Goal: Task Accomplishment & Management: Complete application form

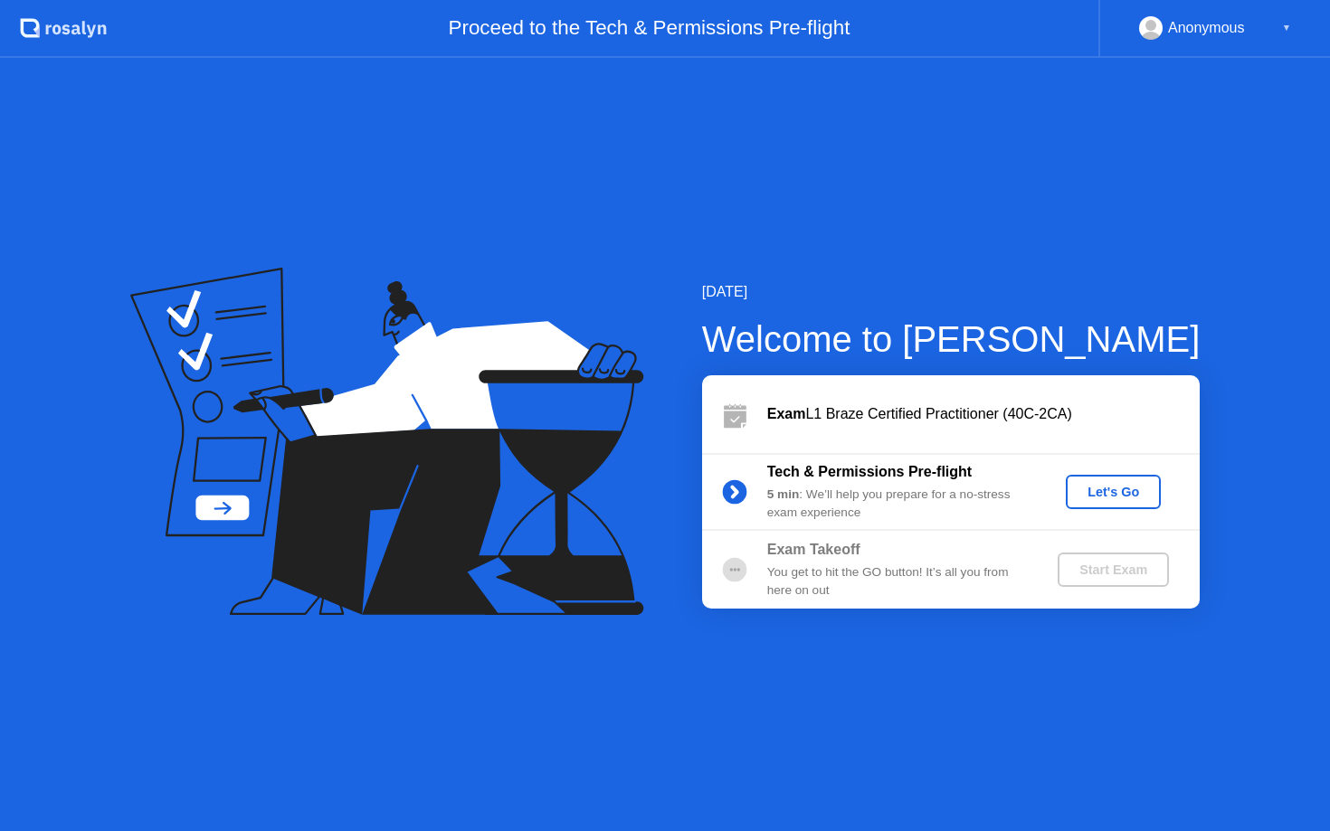
click at [1133, 491] on div "Let's Go" at bounding box center [1113, 492] width 81 height 14
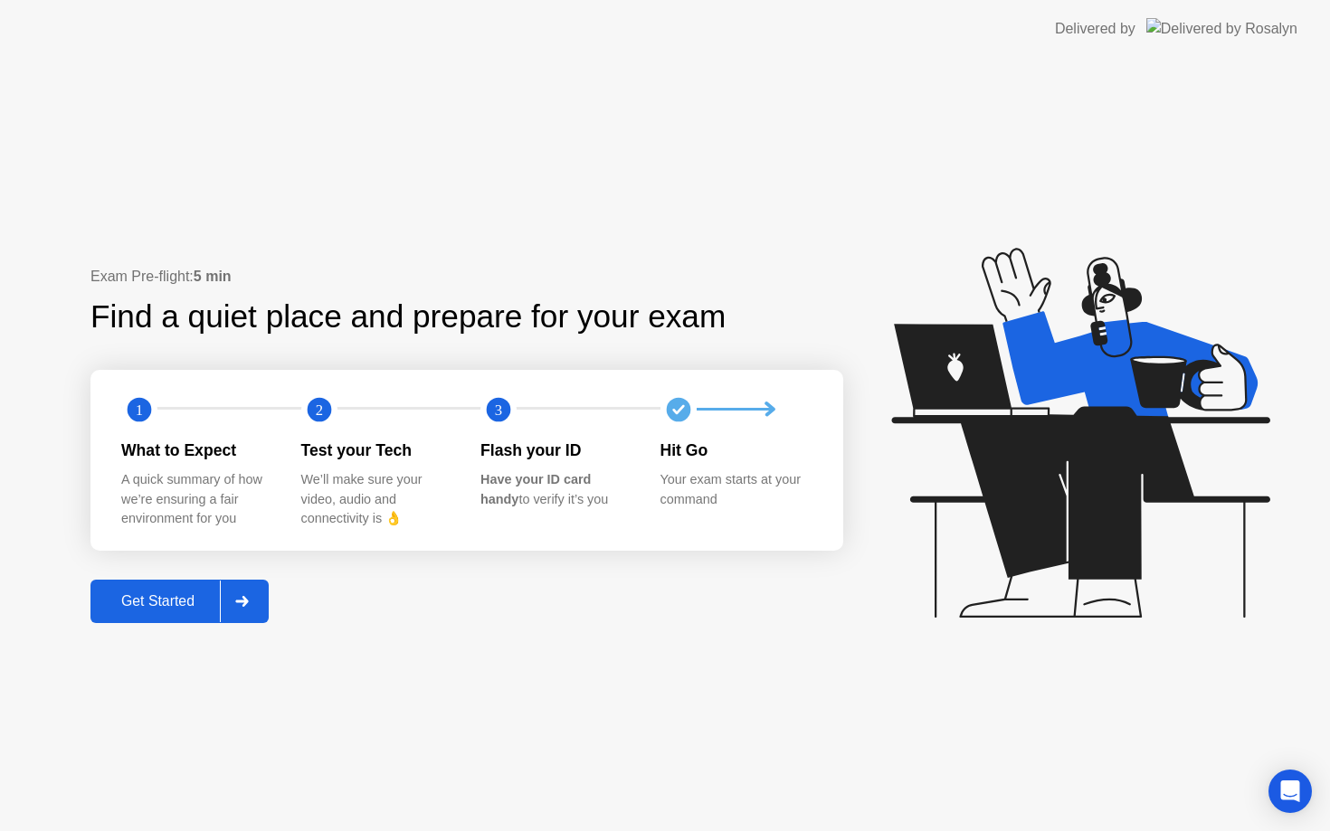
click at [178, 603] on div "Get Started" at bounding box center [158, 602] width 124 height 16
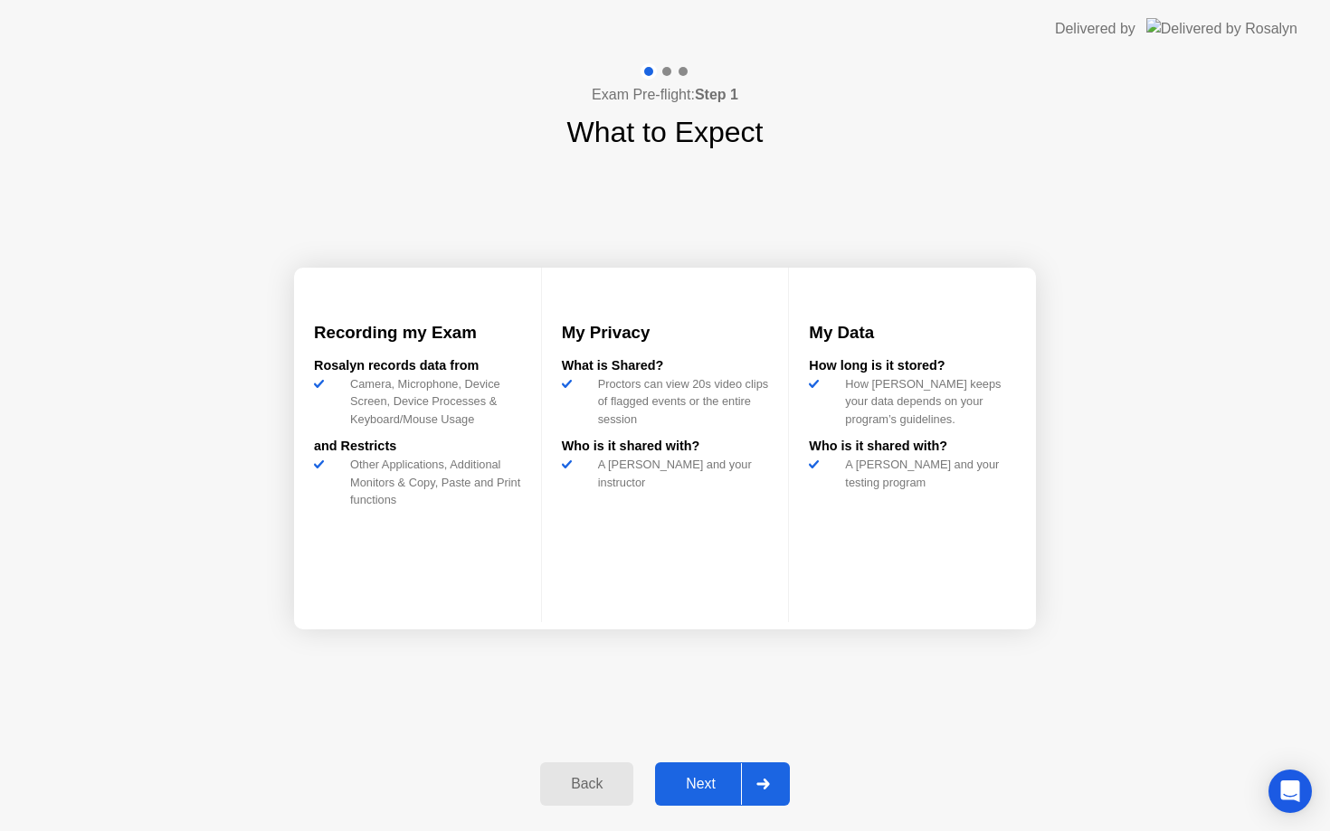
click at [698, 779] on div "Next" at bounding box center [700, 784] width 81 height 16
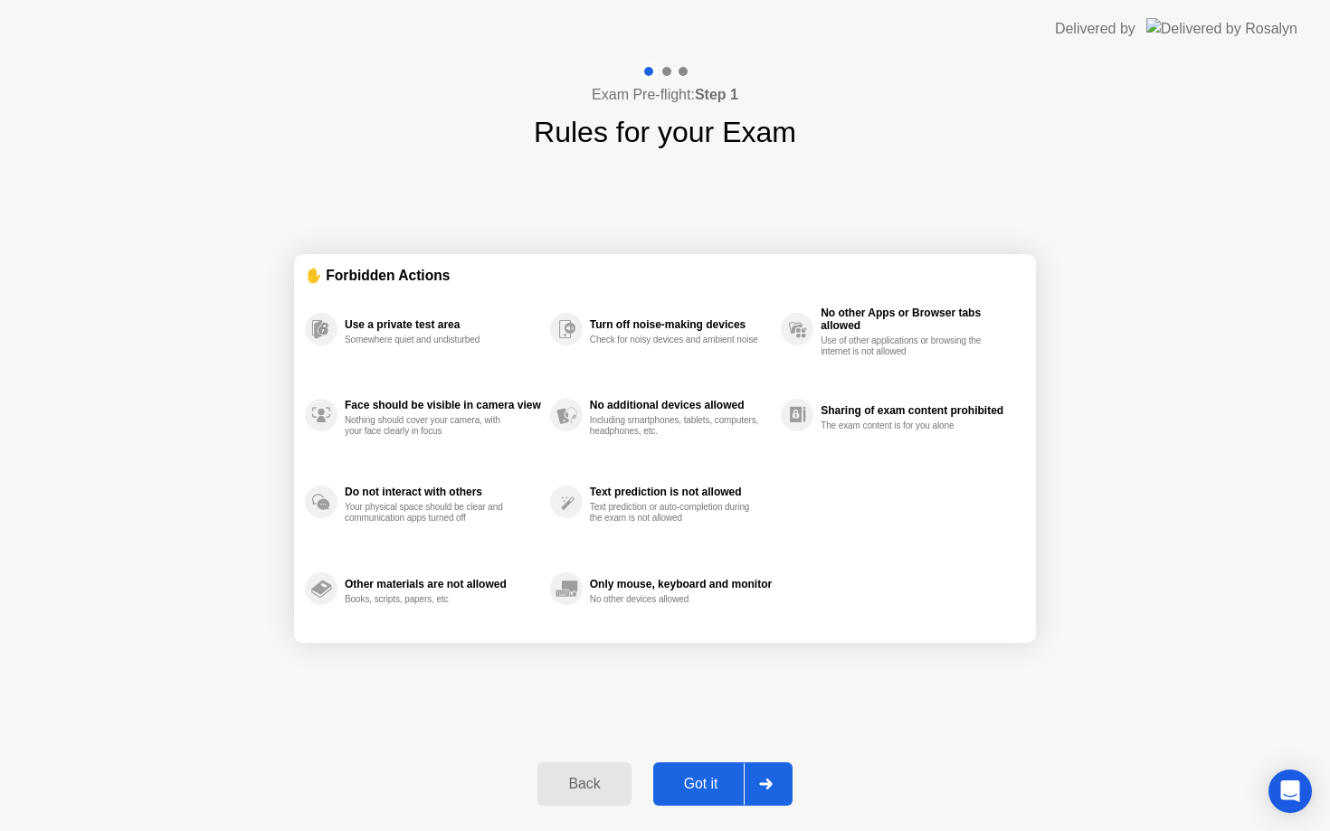
click at [717, 793] on div "Got it" at bounding box center [701, 784] width 85 height 16
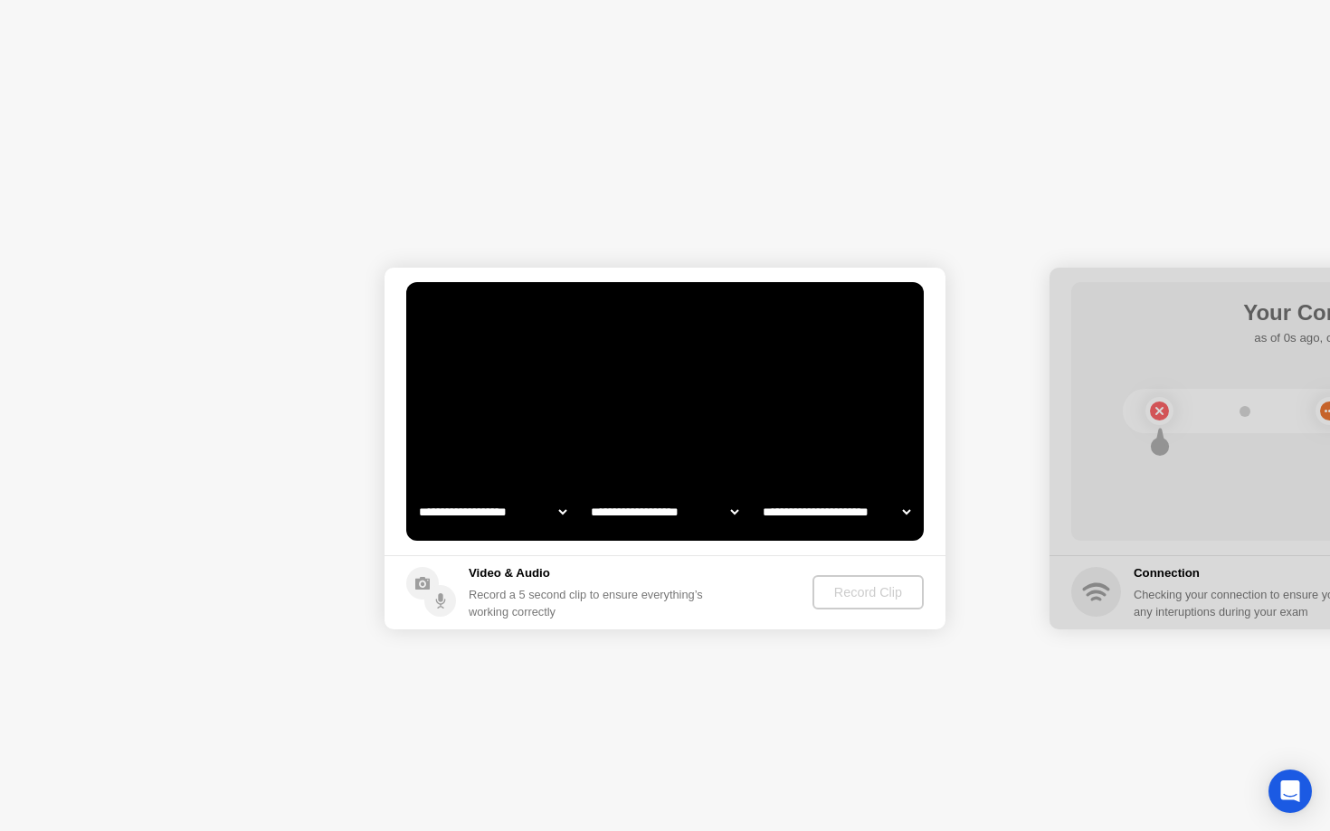
select select "**********"
select select "*******"
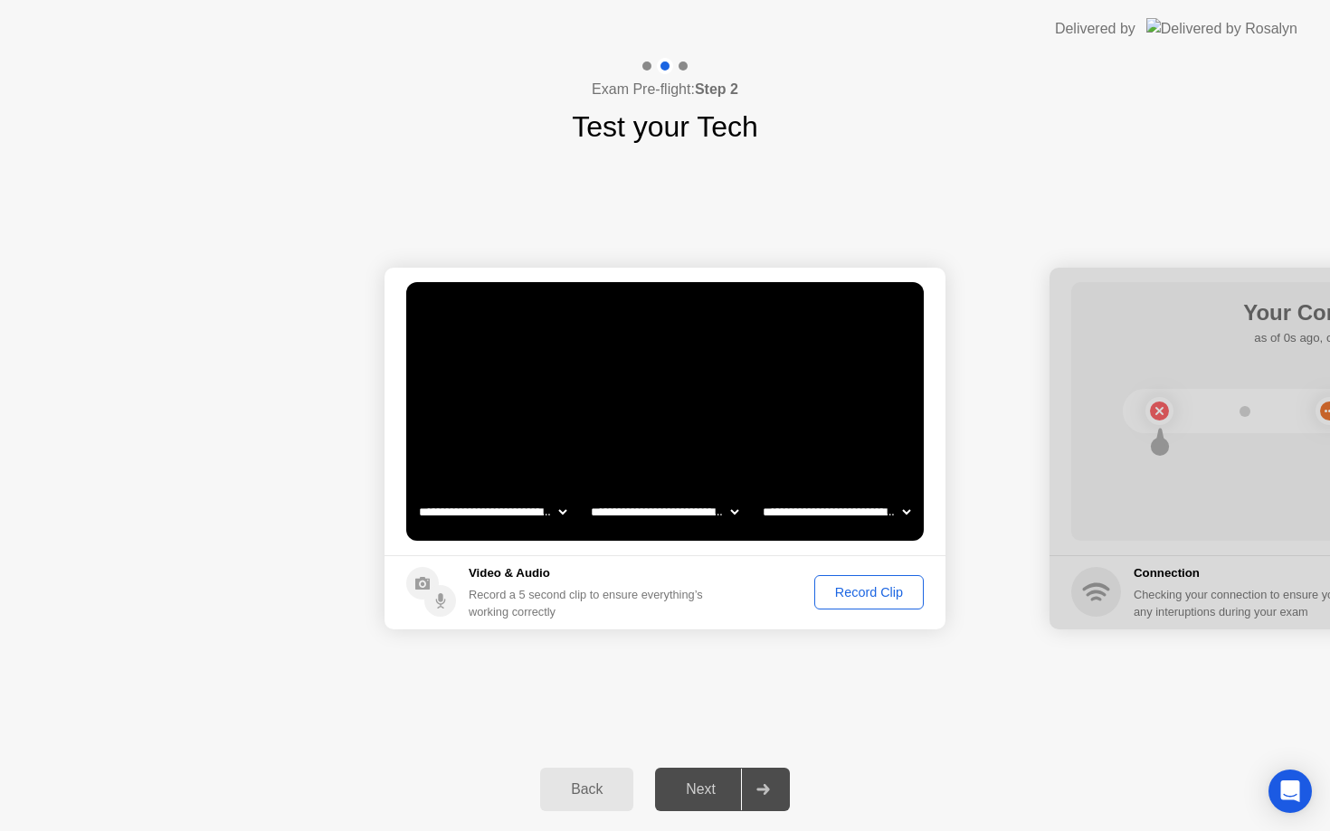
click at [592, 791] on div "Back" at bounding box center [587, 790] width 82 height 16
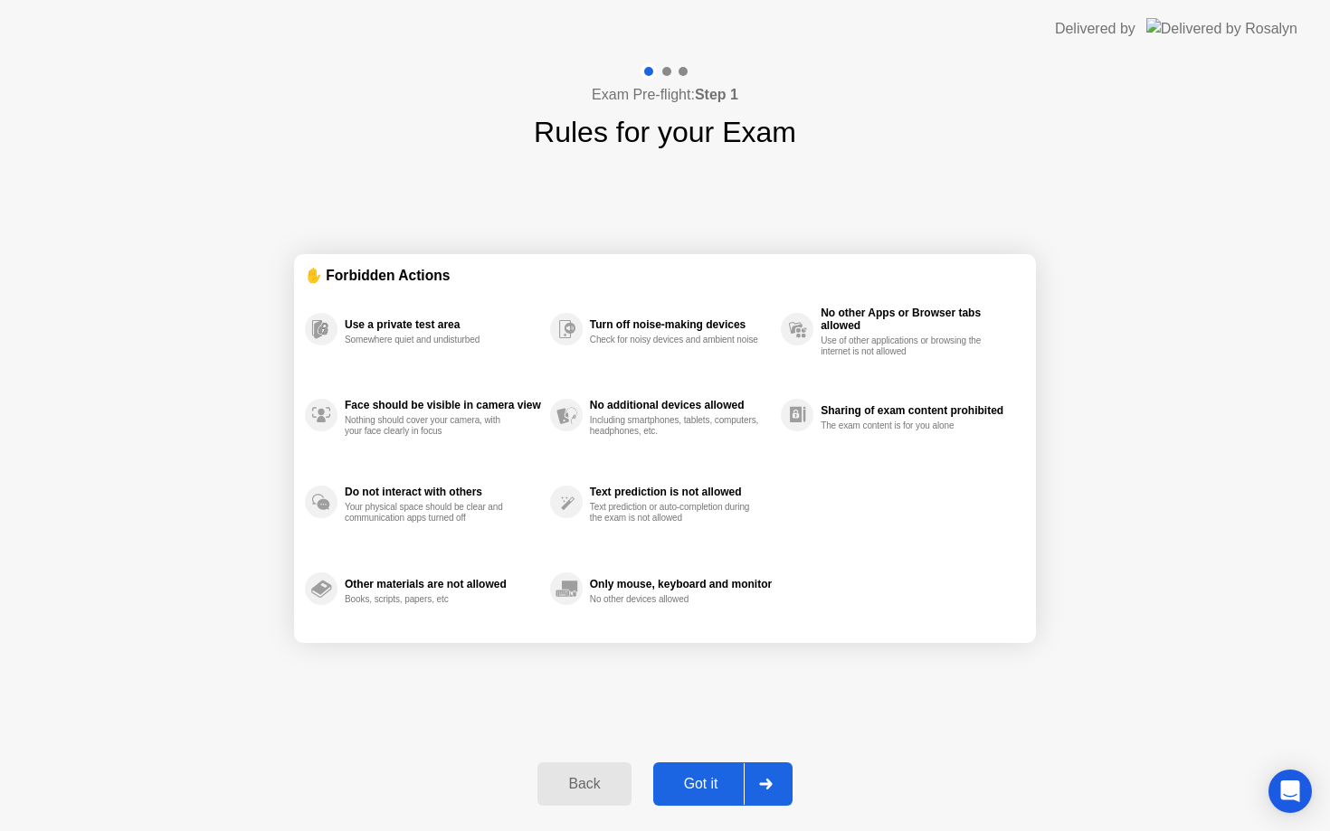
click at [700, 786] on div "Got it" at bounding box center [701, 784] width 85 height 16
select select "**********"
select select "*******"
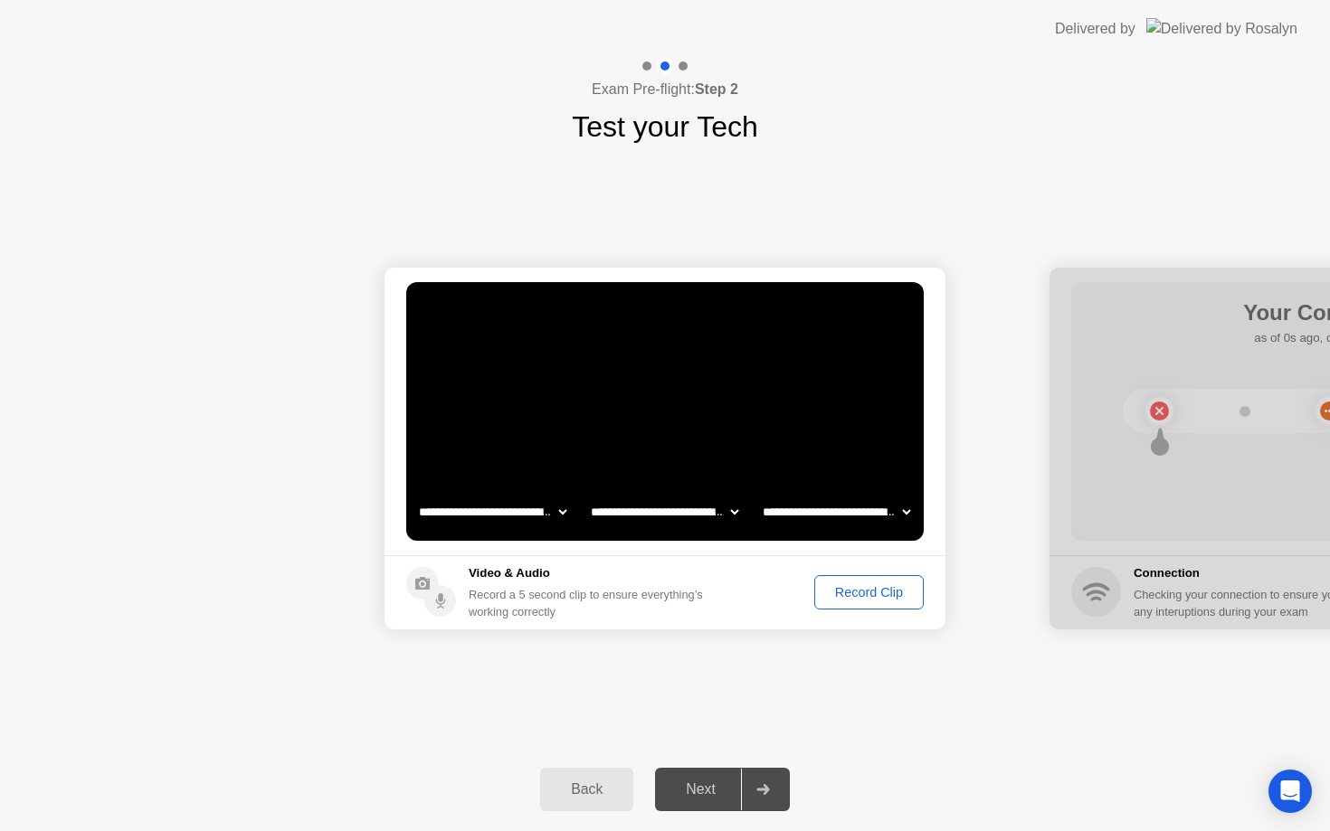
click at [689, 789] on div "Next" at bounding box center [700, 790] width 81 height 16
click at [861, 593] on div "Record Clip" at bounding box center [869, 592] width 97 height 14
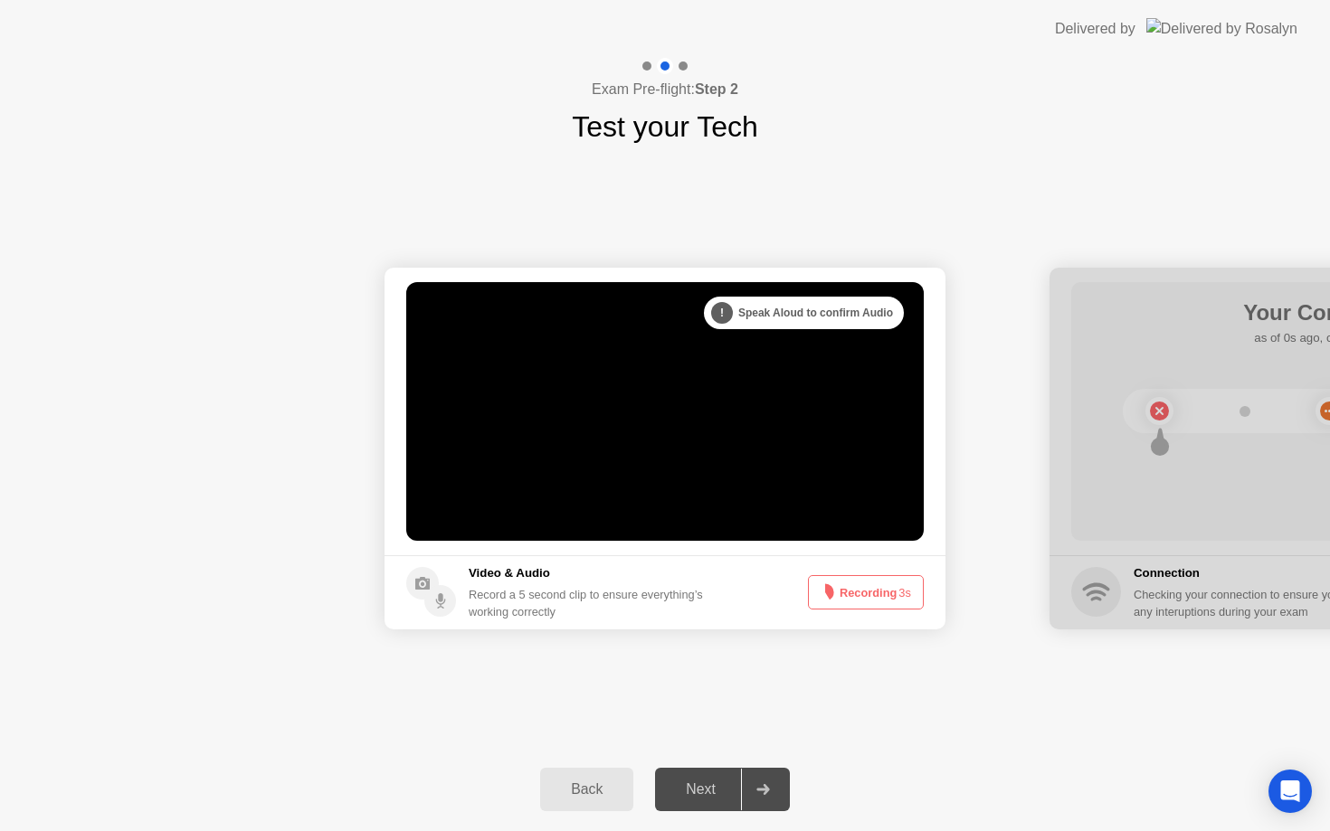
click at [868, 596] on button "Recording 3s" at bounding box center [866, 592] width 116 height 34
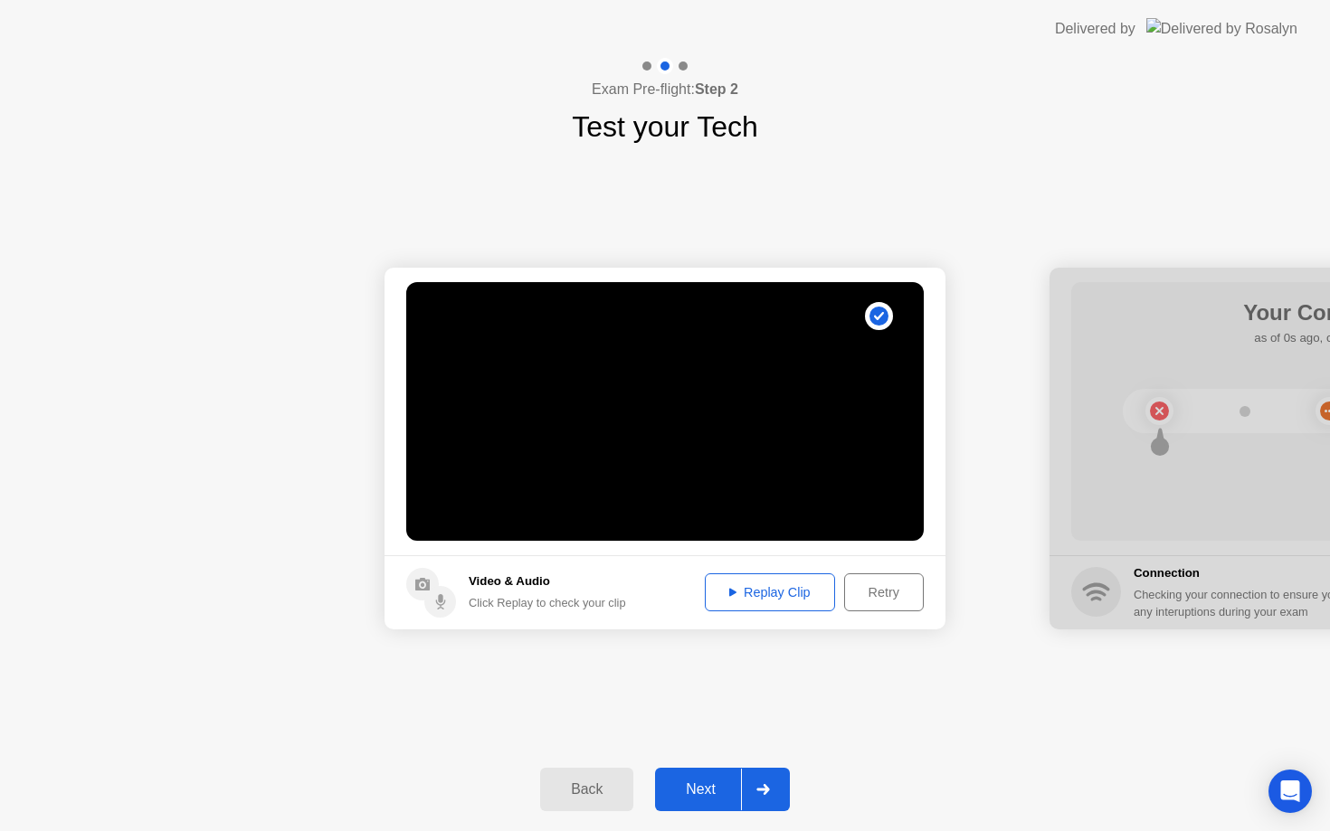
click at [704, 801] on button "Next" at bounding box center [722, 789] width 135 height 43
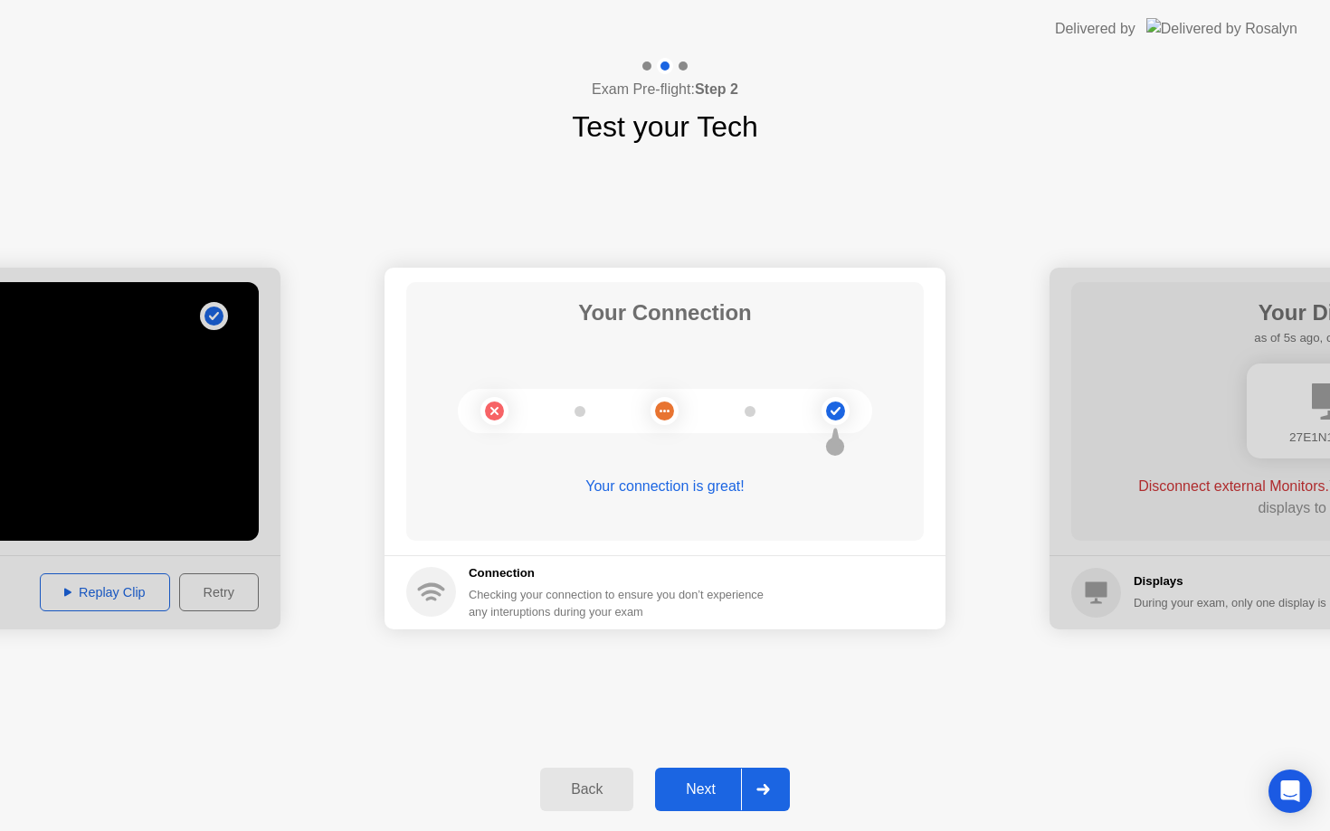
click at [688, 798] on div "Next" at bounding box center [700, 790] width 81 height 16
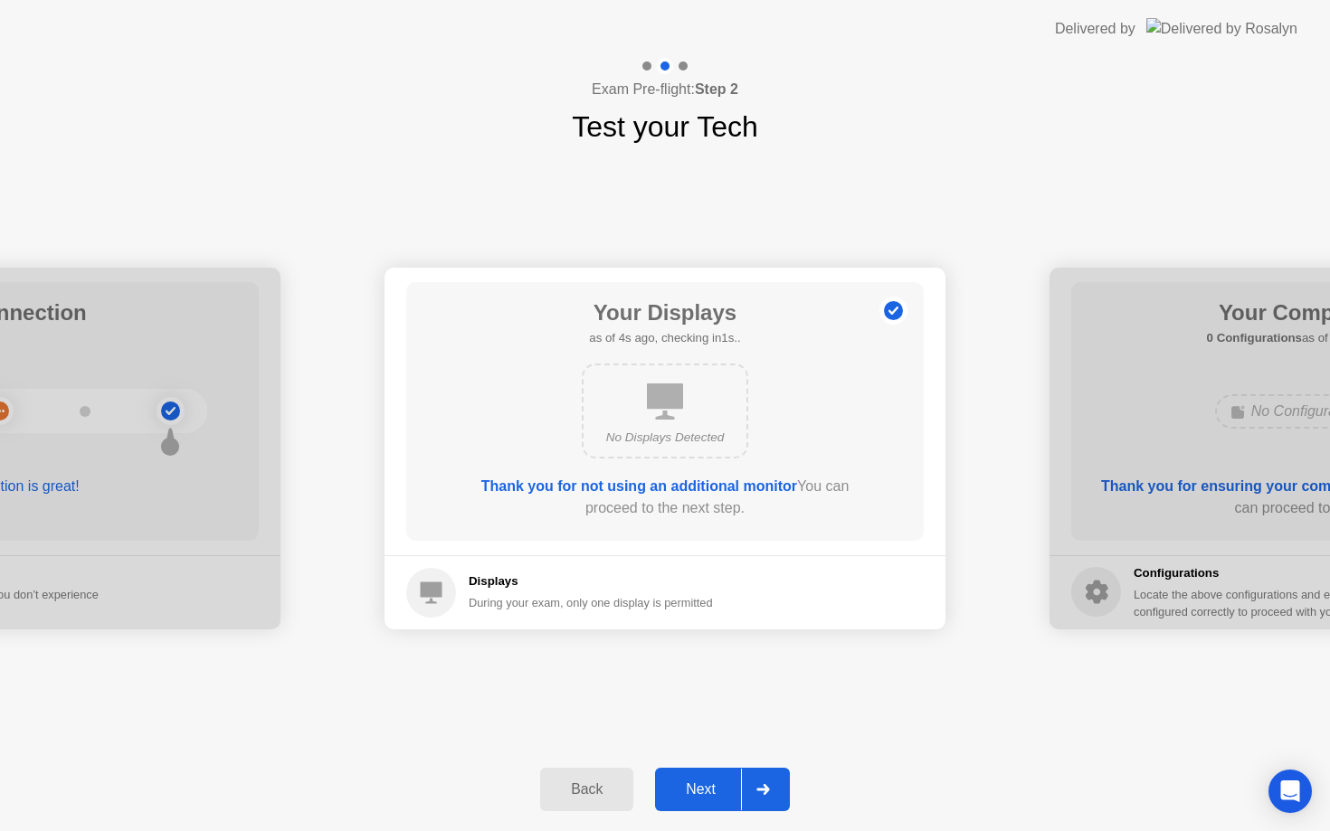
click at [689, 805] on button "Next" at bounding box center [722, 789] width 135 height 43
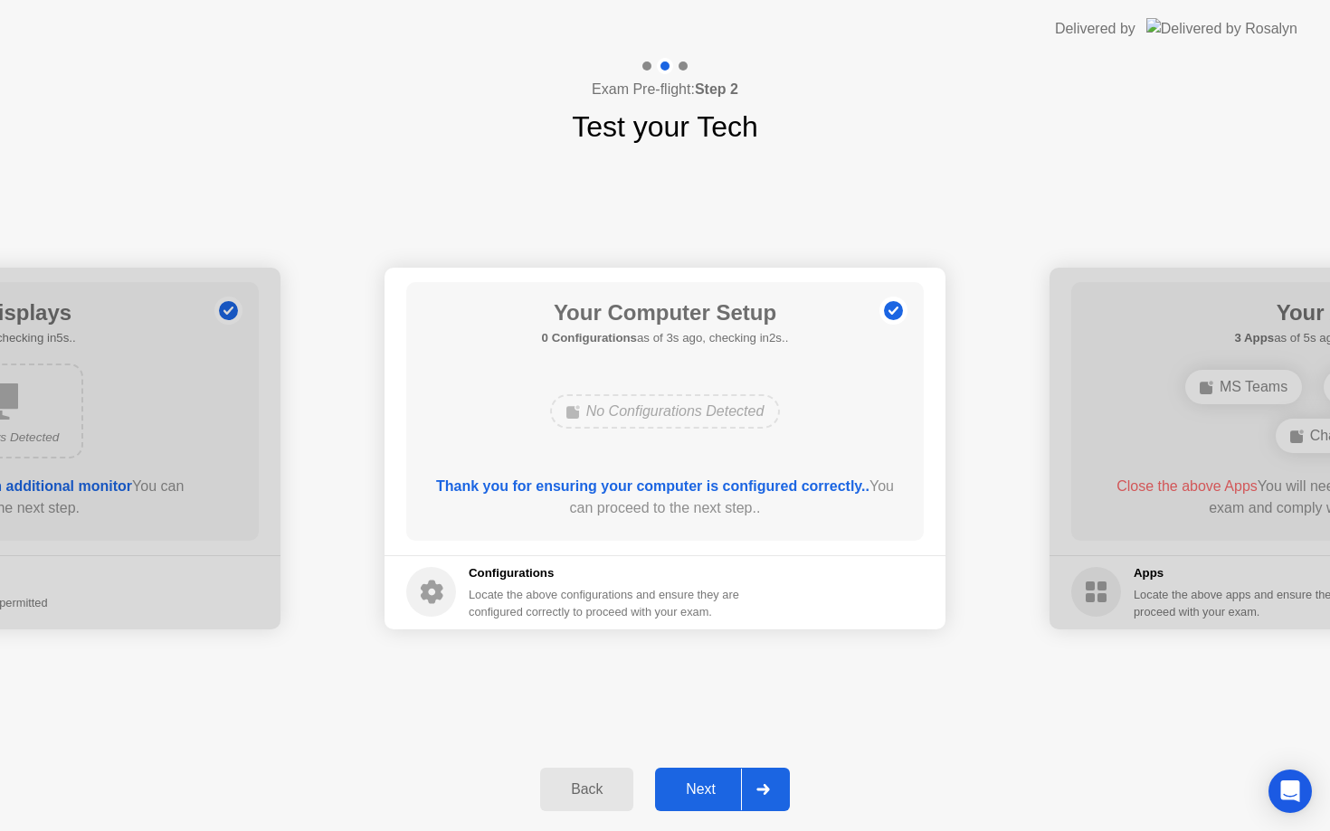
click at [697, 792] on div "Next" at bounding box center [700, 790] width 81 height 16
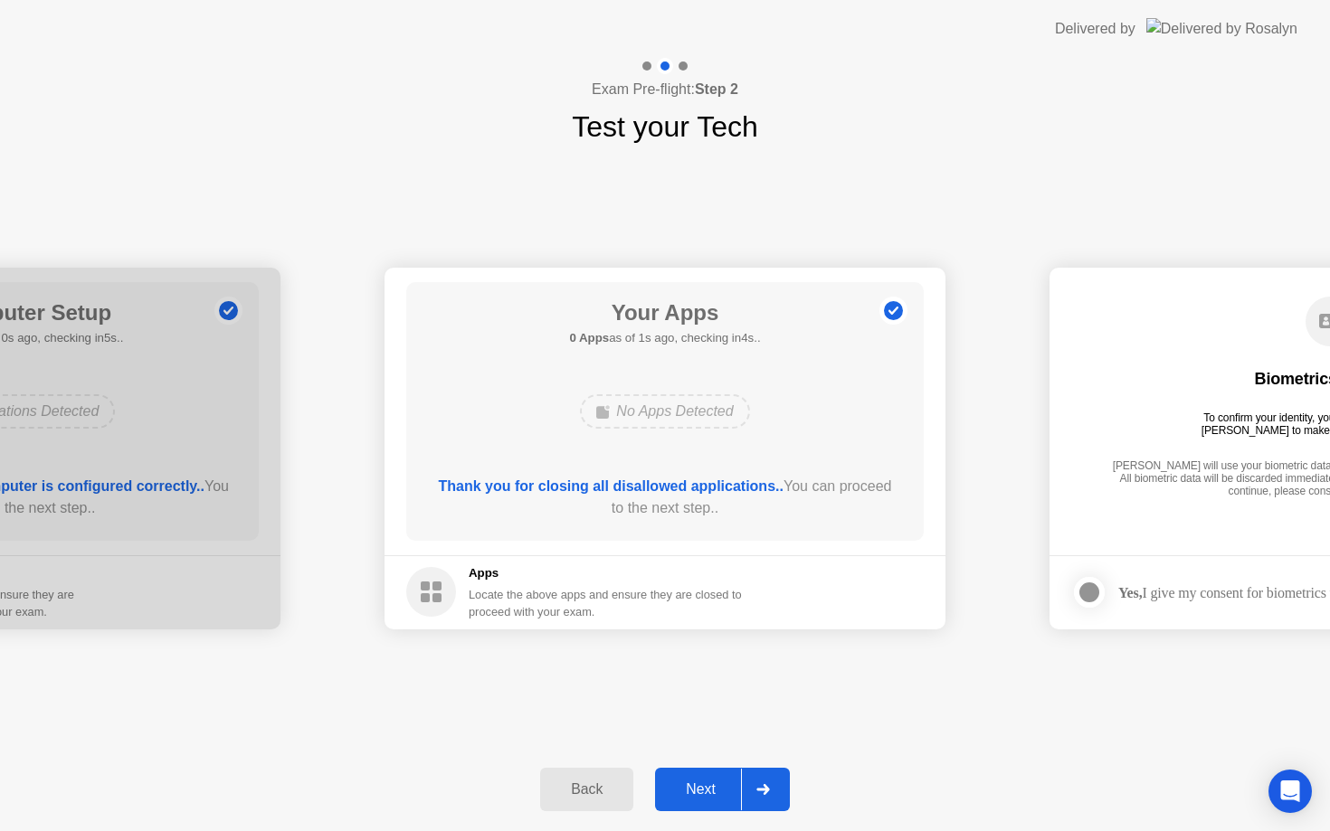
click at [692, 790] on div "Next" at bounding box center [700, 790] width 81 height 16
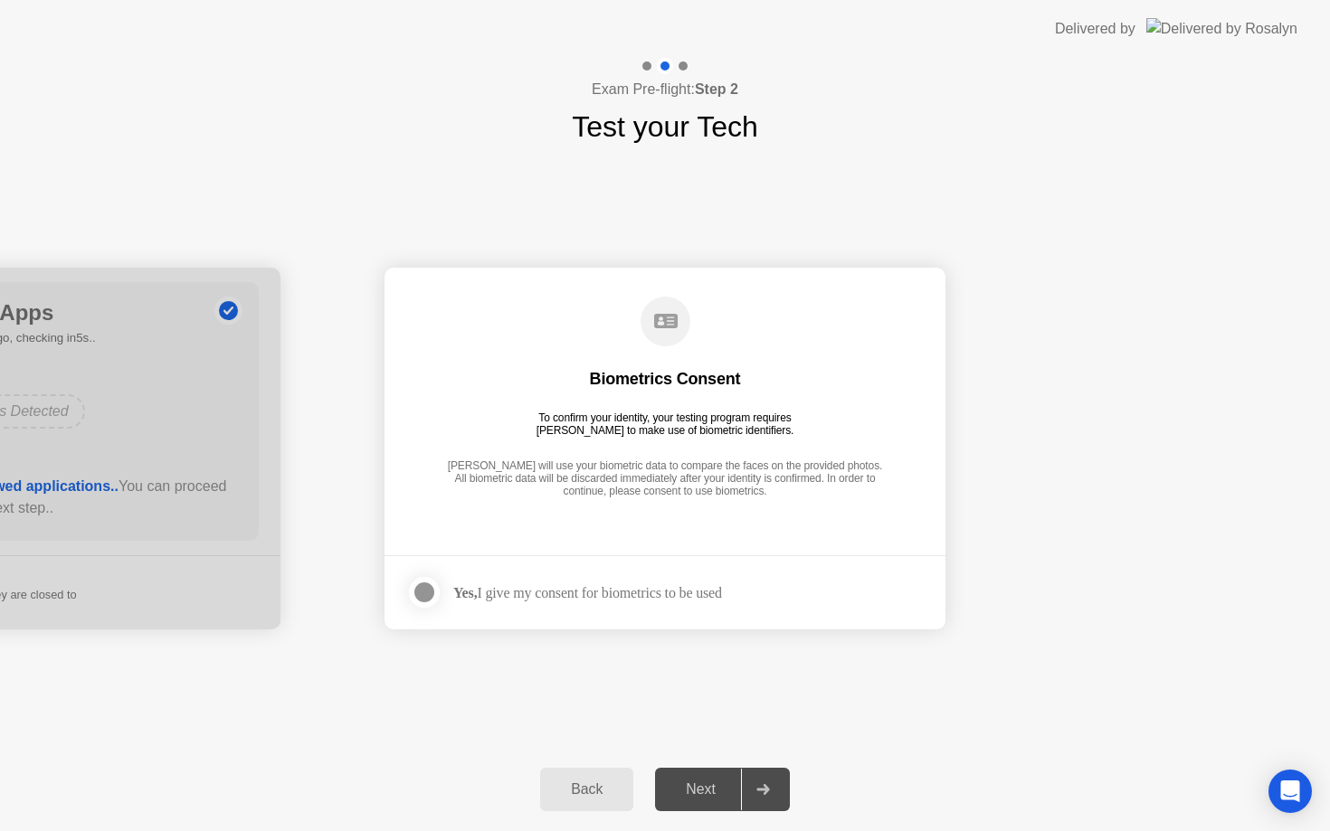
click at [499, 595] on div "Yes, I give my consent for biometrics to be used" at bounding box center [587, 592] width 269 height 17
click at [424, 589] on div at bounding box center [424, 593] width 22 height 22
click at [707, 791] on div "Next" at bounding box center [700, 790] width 81 height 16
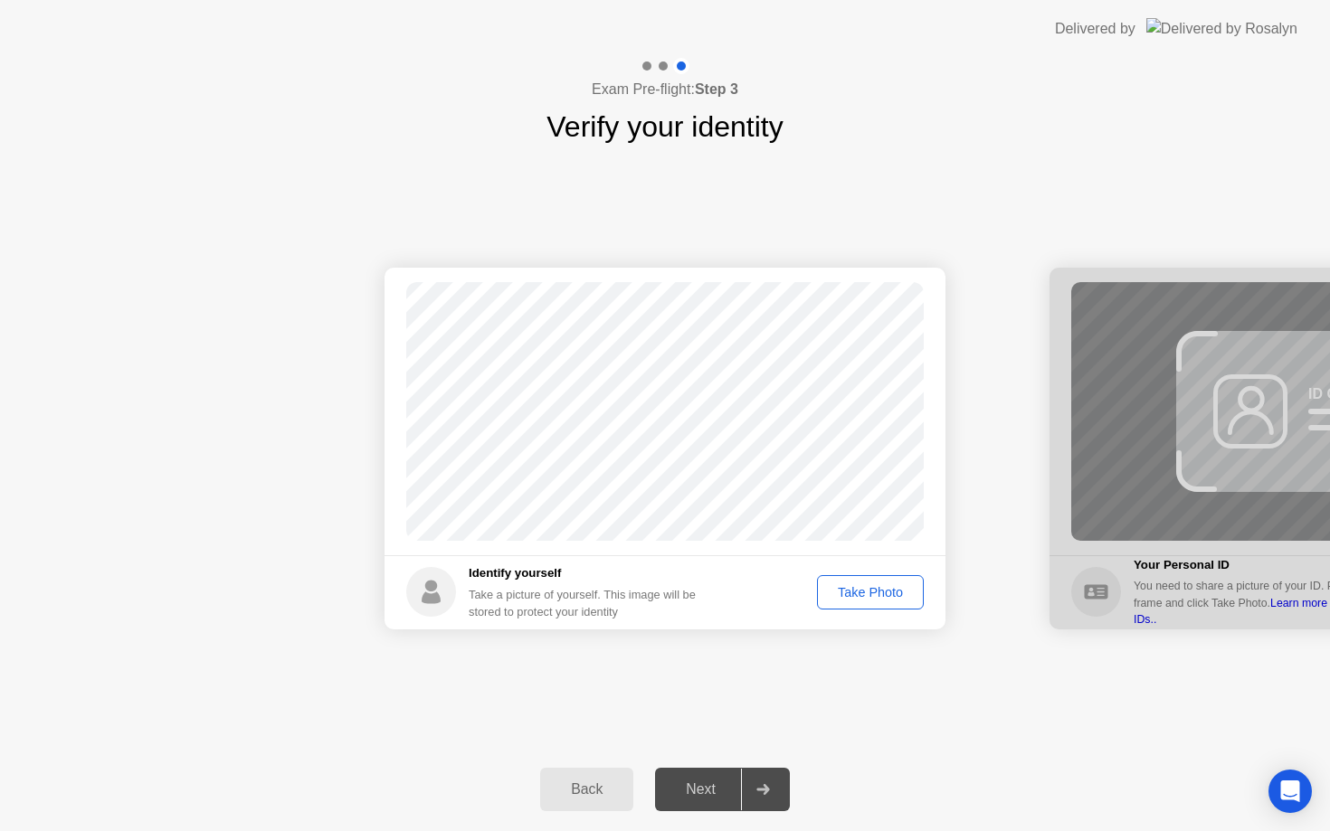
click at [862, 588] on div "Take Photo" at bounding box center [870, 592] width 94 height 14
click at [718, 770] on button "Next" at bounding box center [722, 789] width 135 height 43
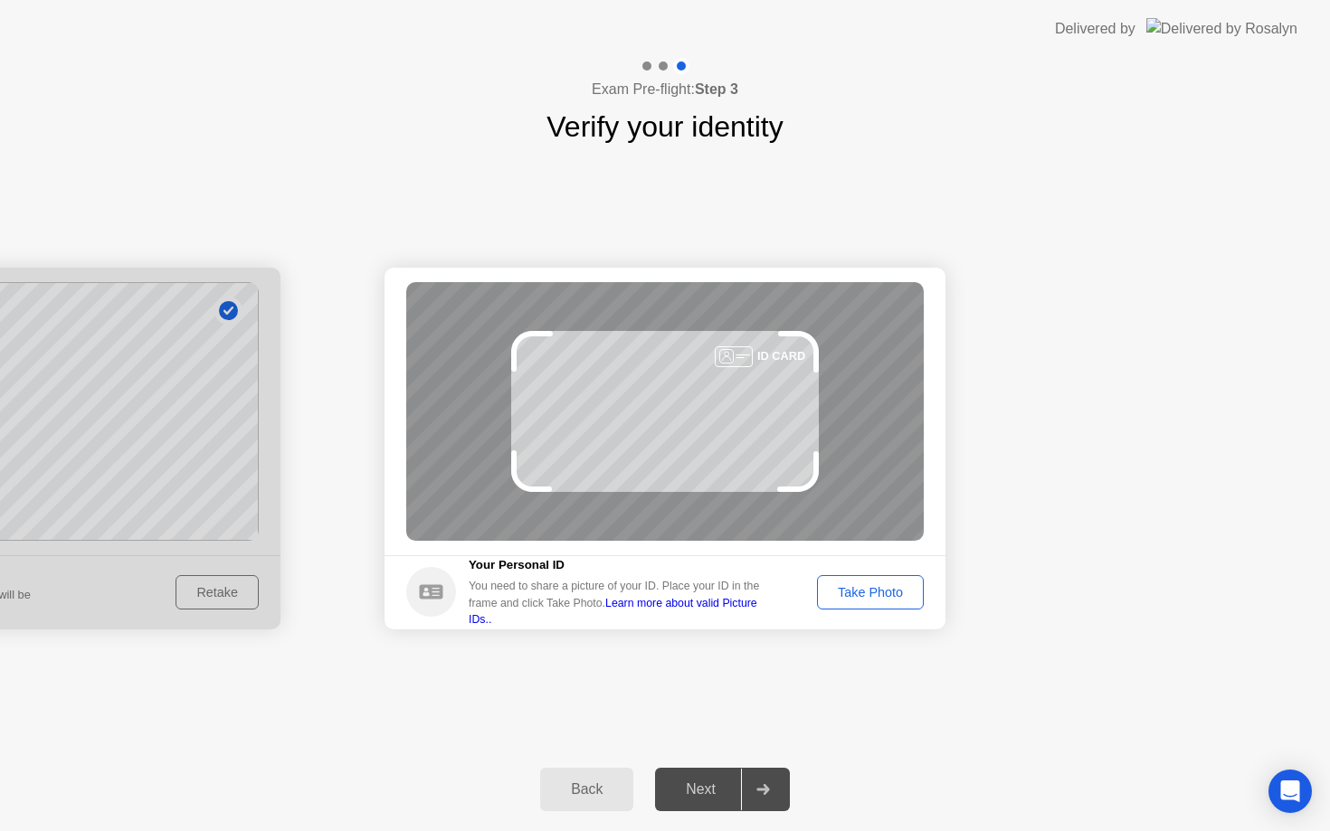
click at [646, 611] on link "Learn more about valid Picture IDs.." at bounding box center [613, 611] width 289 height 29
click at [833, 593] on div "Take Photo" at bounding box center [870, 592] width 94 height 14
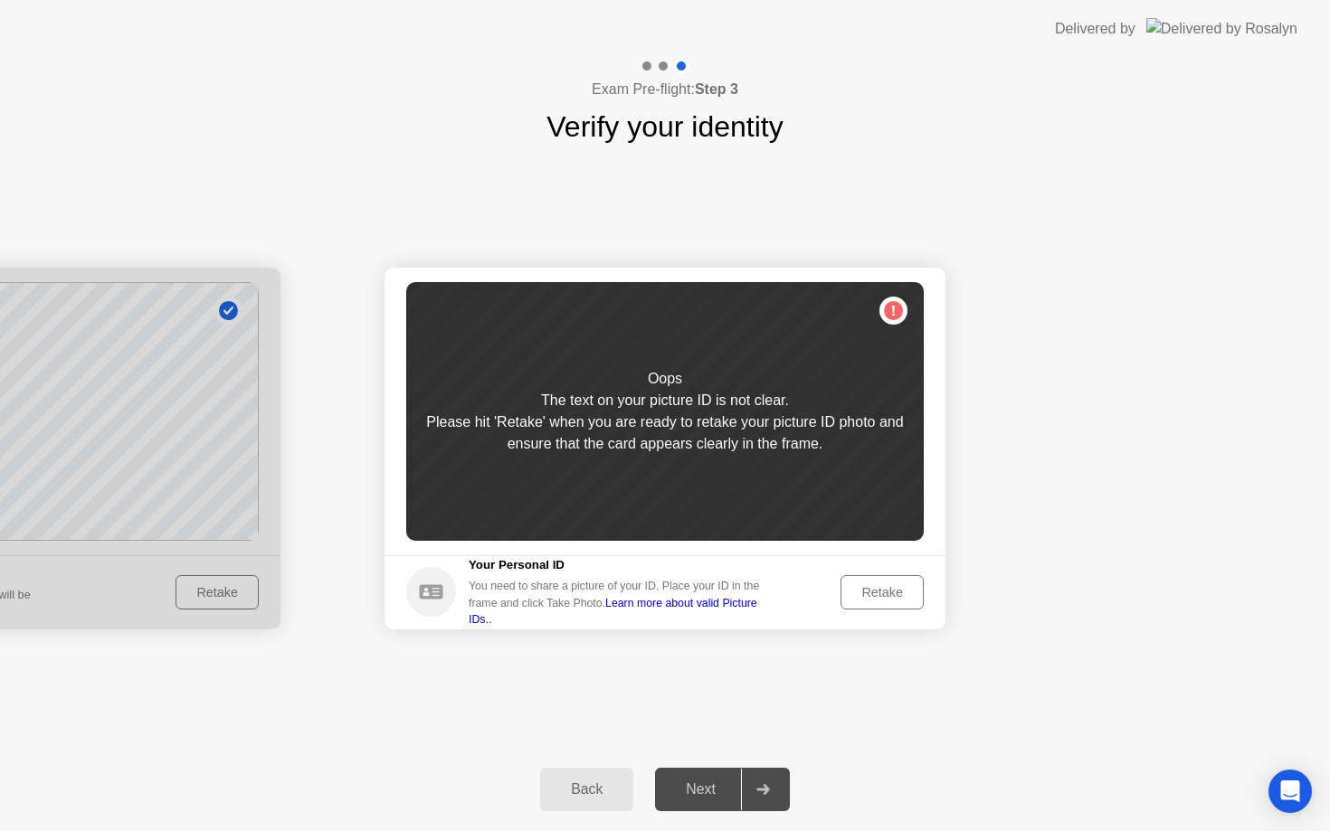
click at [870, 594] on div "Retake" at bounding box center [882, 592] width 71 height 14
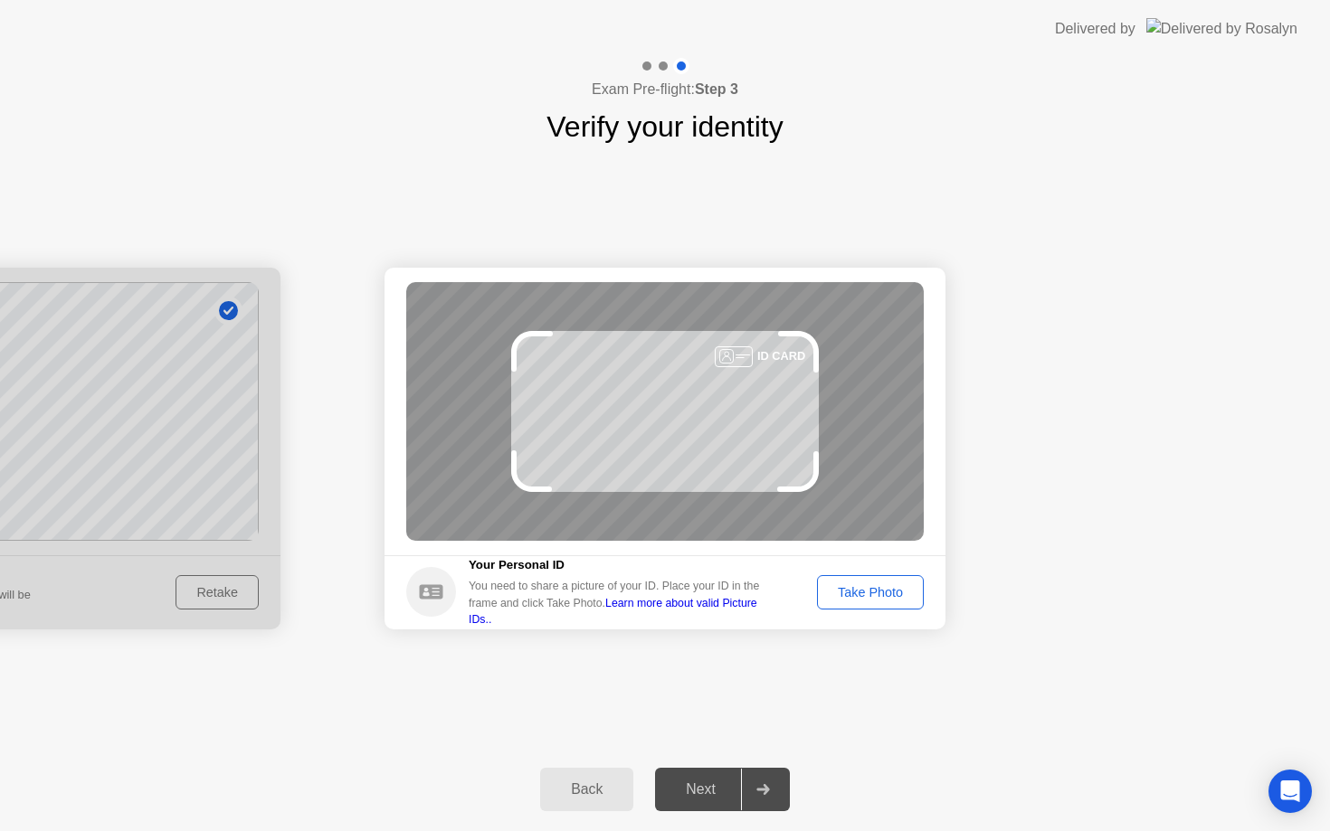
click at [871, 591] on div "Take Photo" at bounding box center [870, 592] width 94 height 14
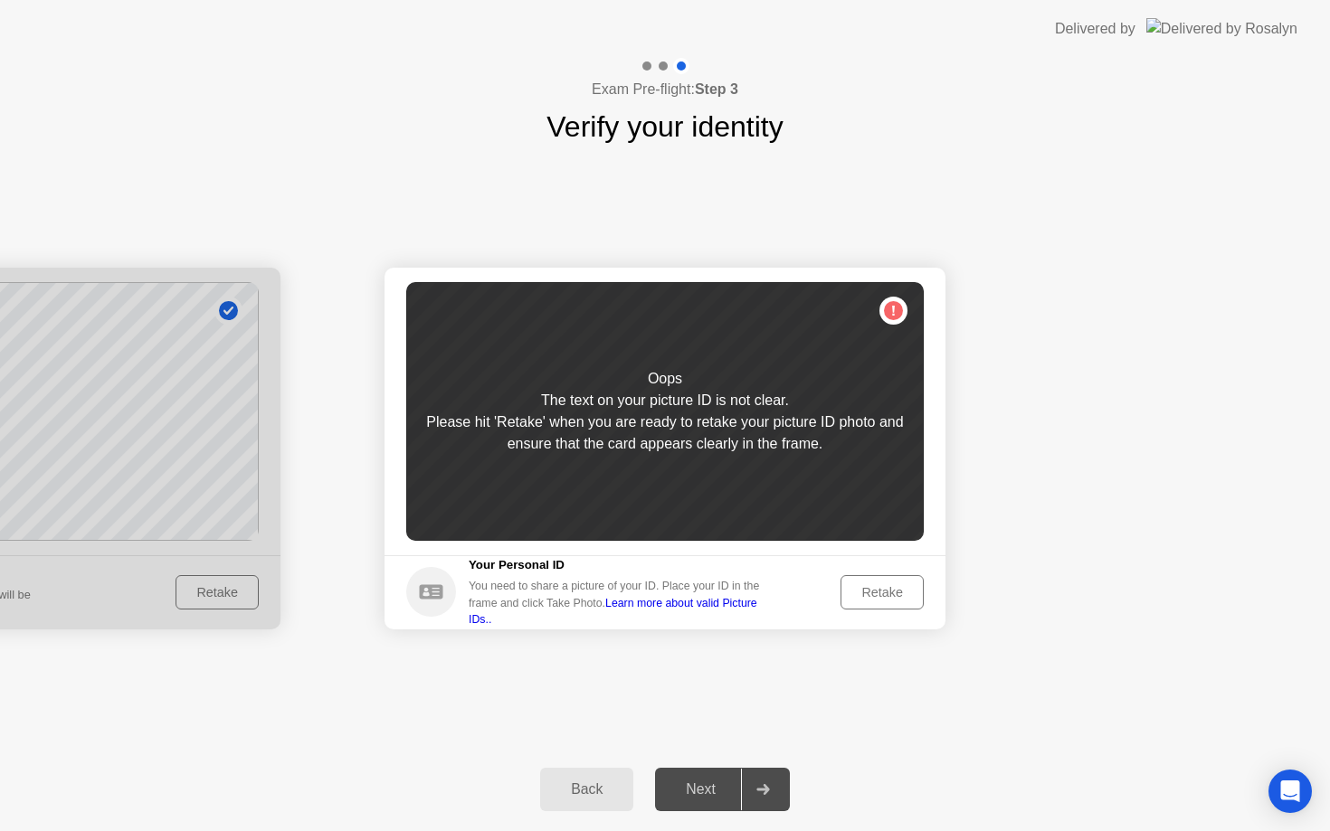
click at [867, 597] on div "Retake" at bounding box center [882, 592] width 71 height 14
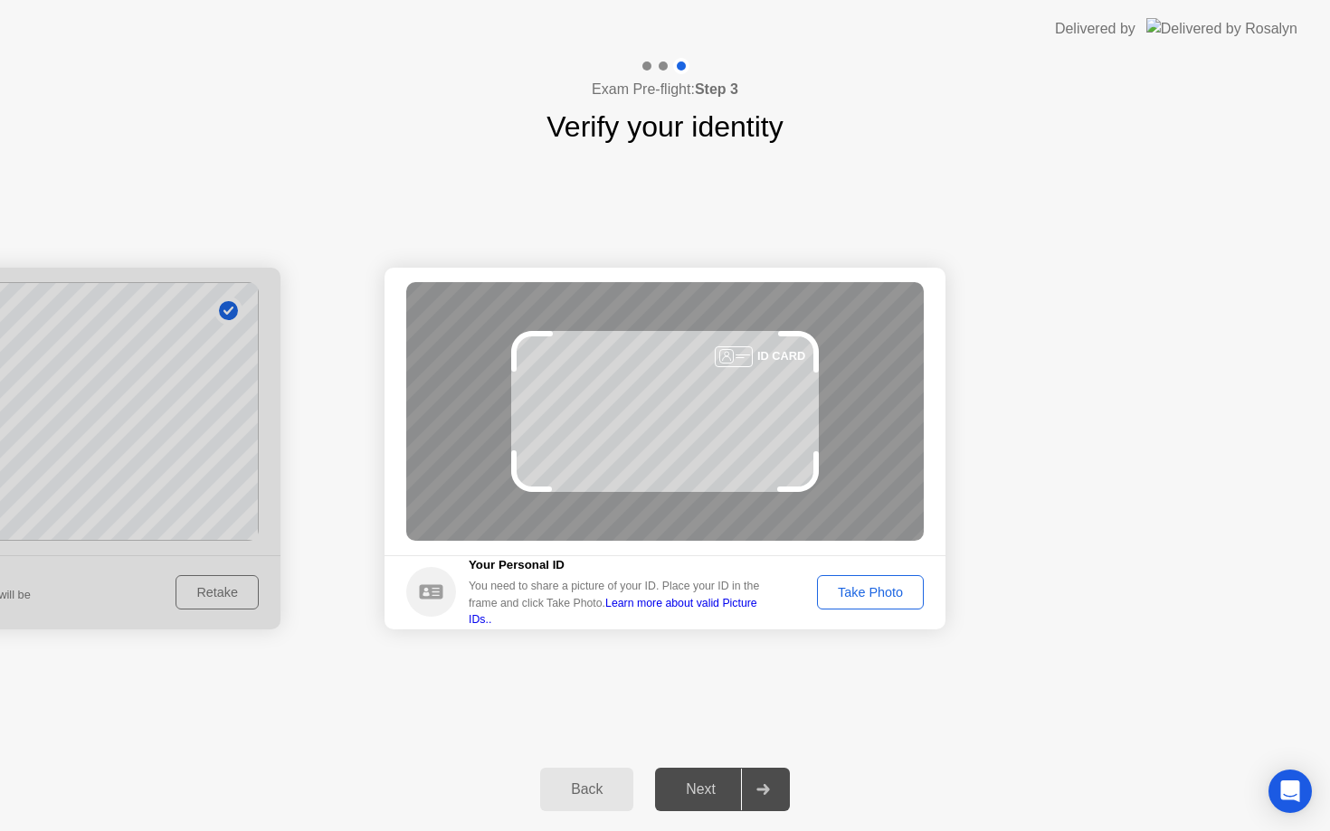
click at [852, 602] on button "Take Photo" at bounding box center [870, 592] width 107 height 34
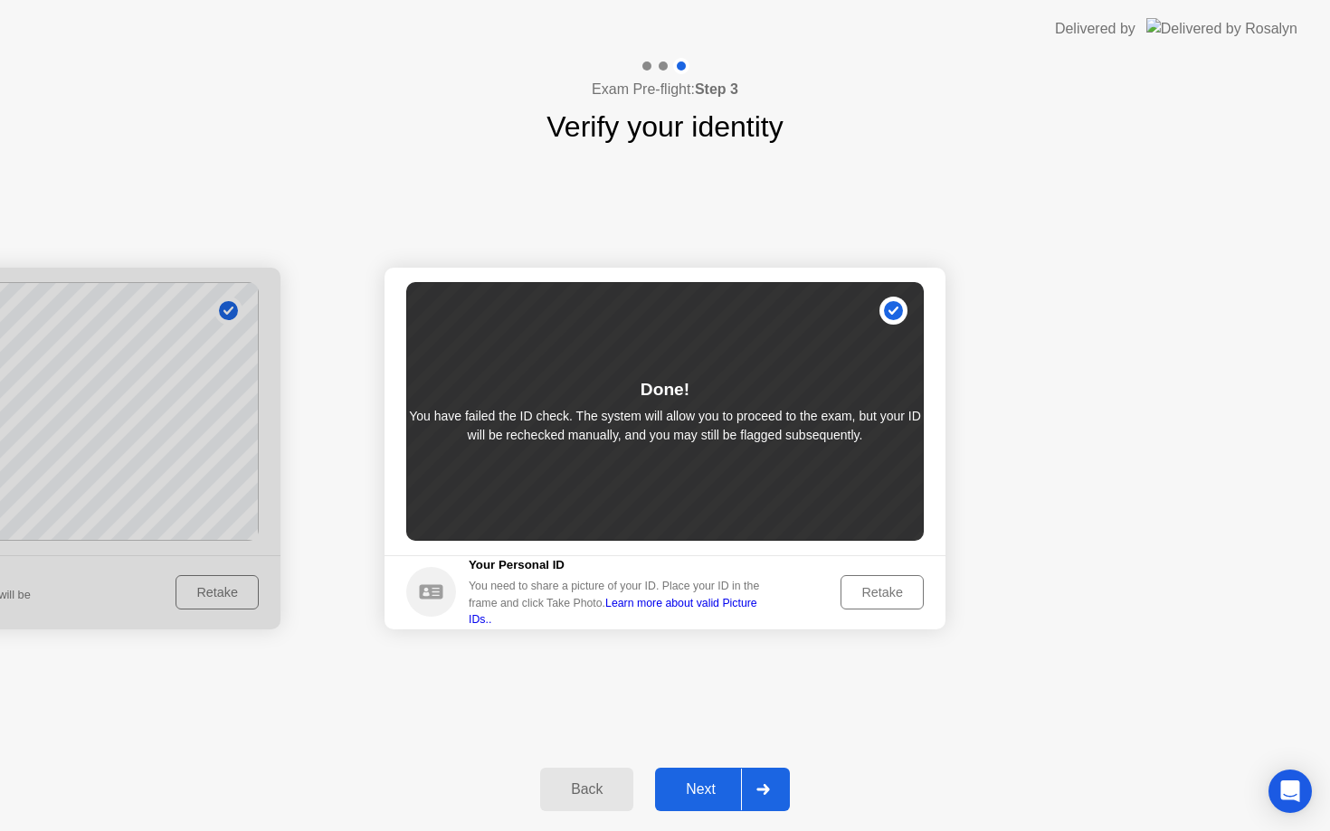
click at [738, 794] on div "Next" at bounding box center [700, 790] width 81 height 16
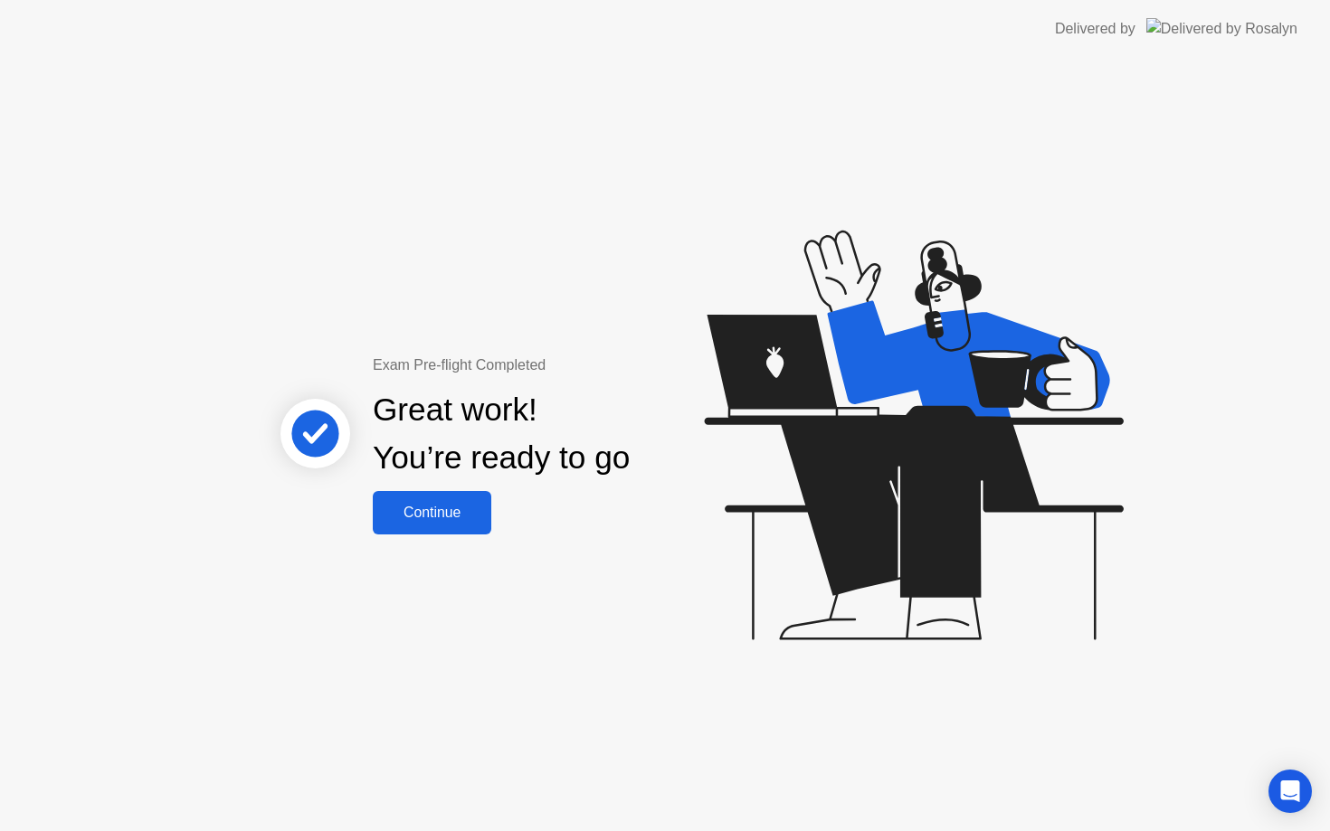
click at [474, 509] on div "Continue" at bounding box center [432, 513] width 108 height 16
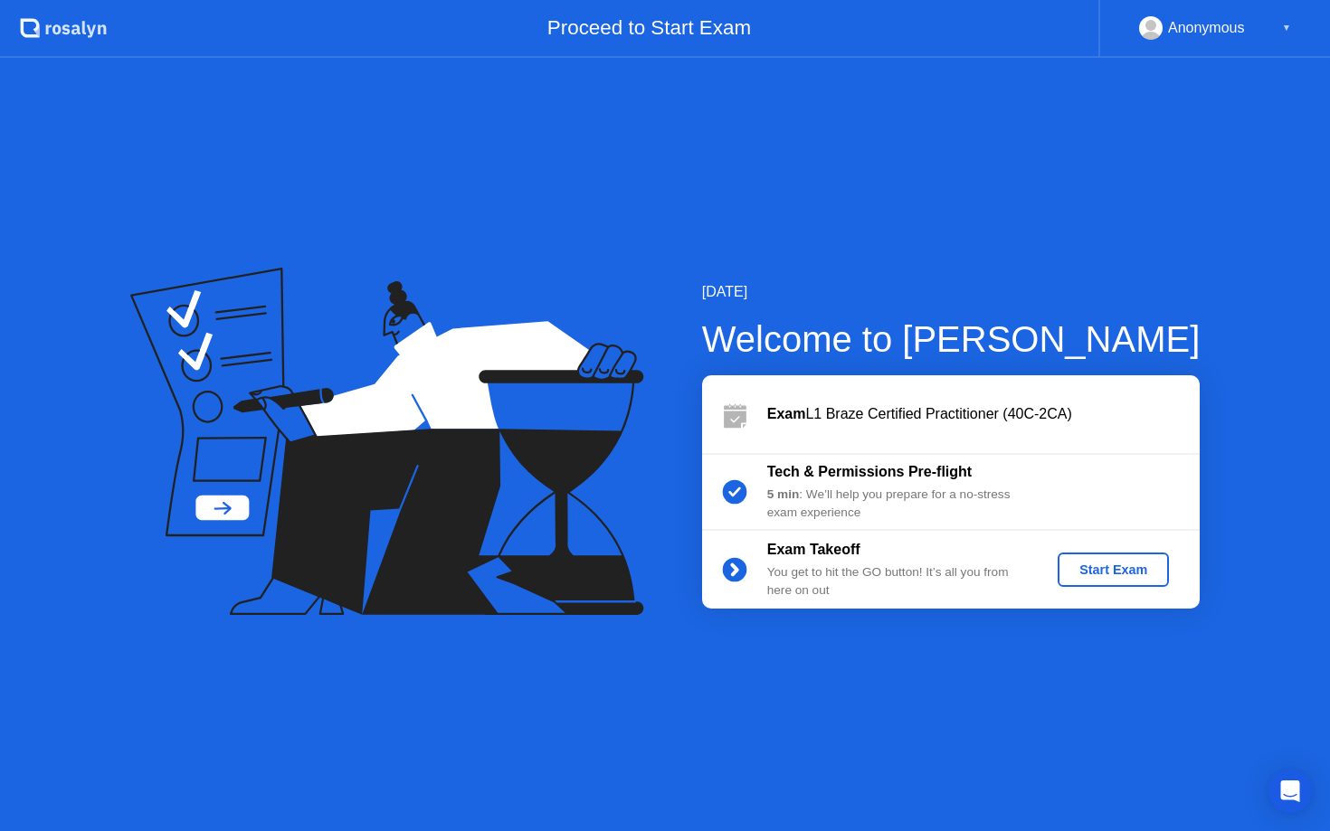
click at [1129, 569] on div "Start Exam" at bounding box center [1113, 570] width 97 height 14
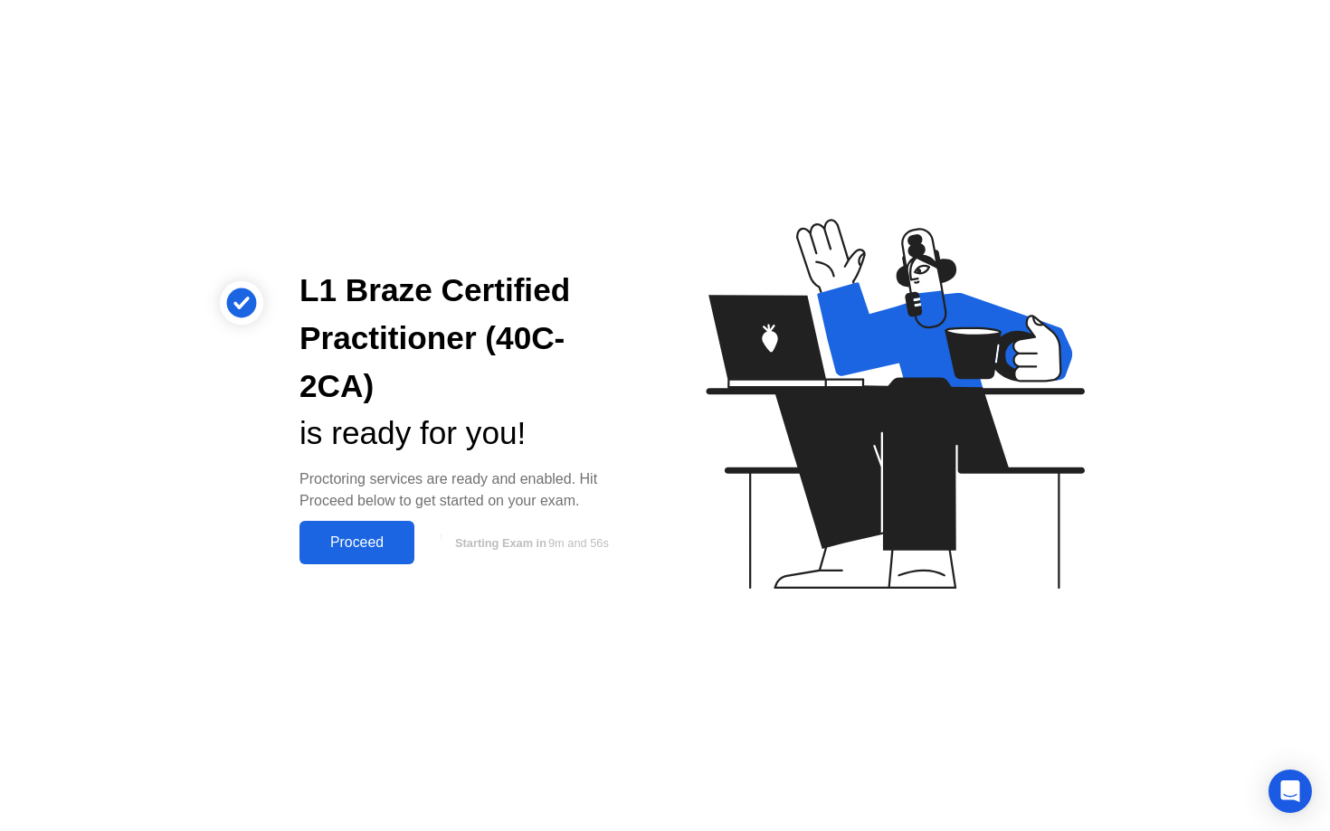
click at [380, 546] on div "Proceed" at bounding box center [357, 543] width 104 height 16
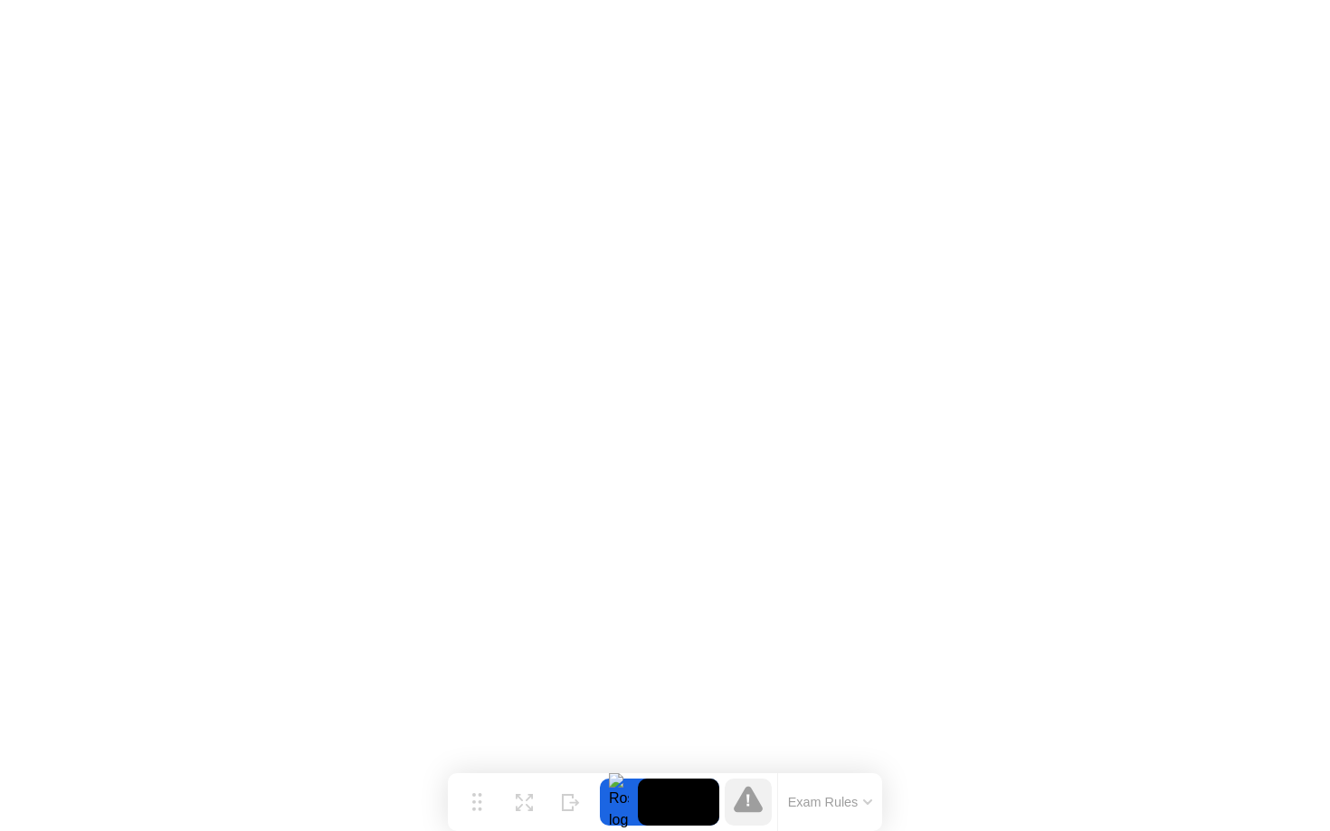
click at [860, 799] on button "Exam Rules" at bounding box center [831, 802] width 96 height 16
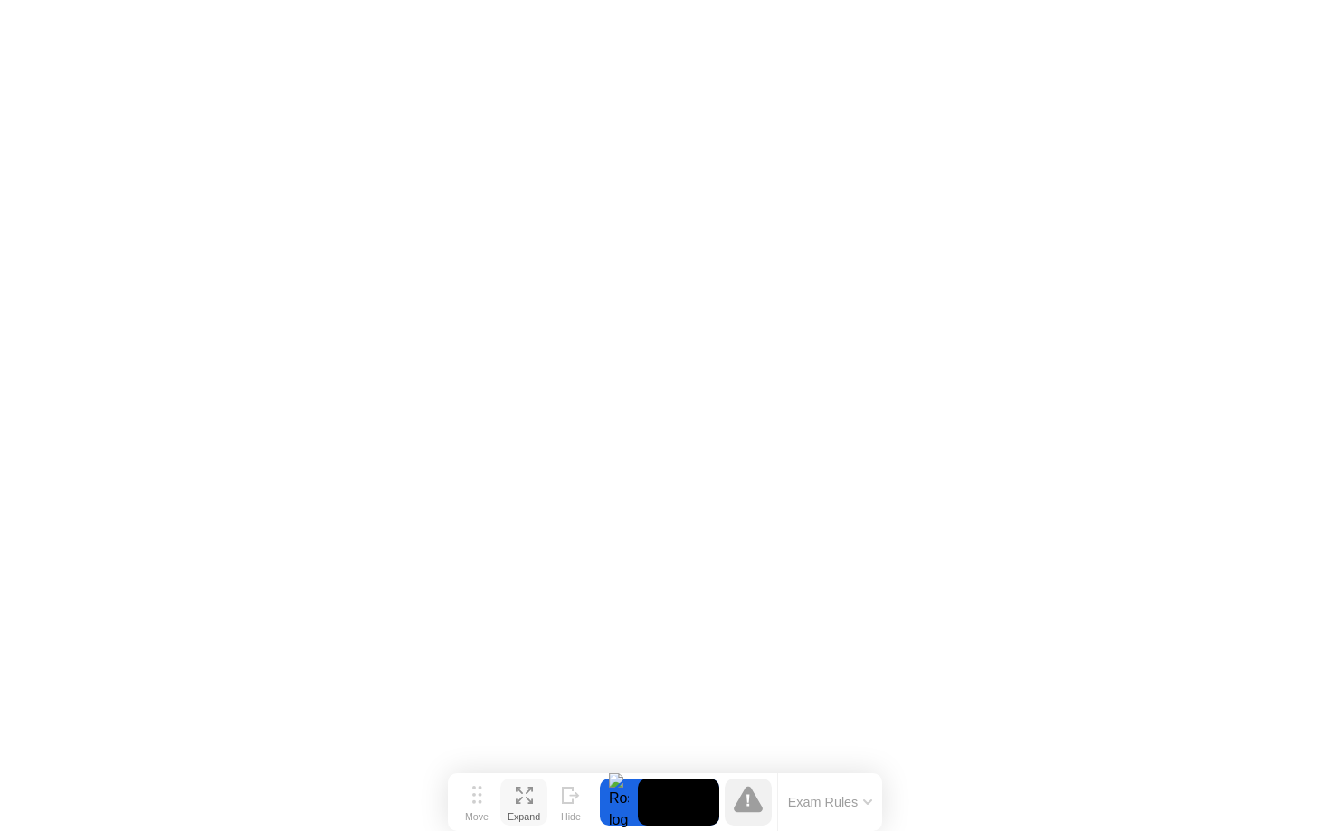
click at [524, 802] on icon at bounding box center [524, 795] width 17 height 17
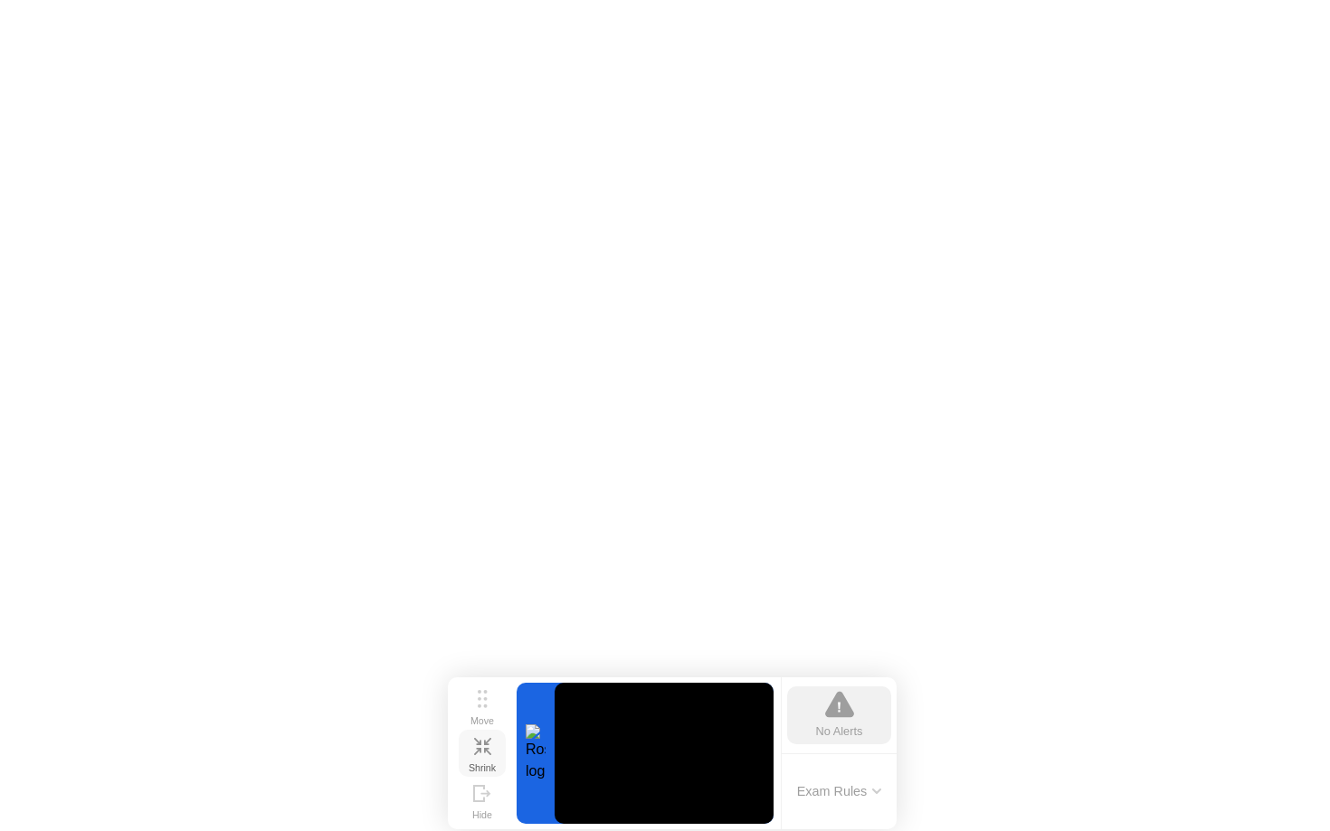
click at [493, 750] on button "Shrink" at bounding box center [482, 753] width 47 height 47
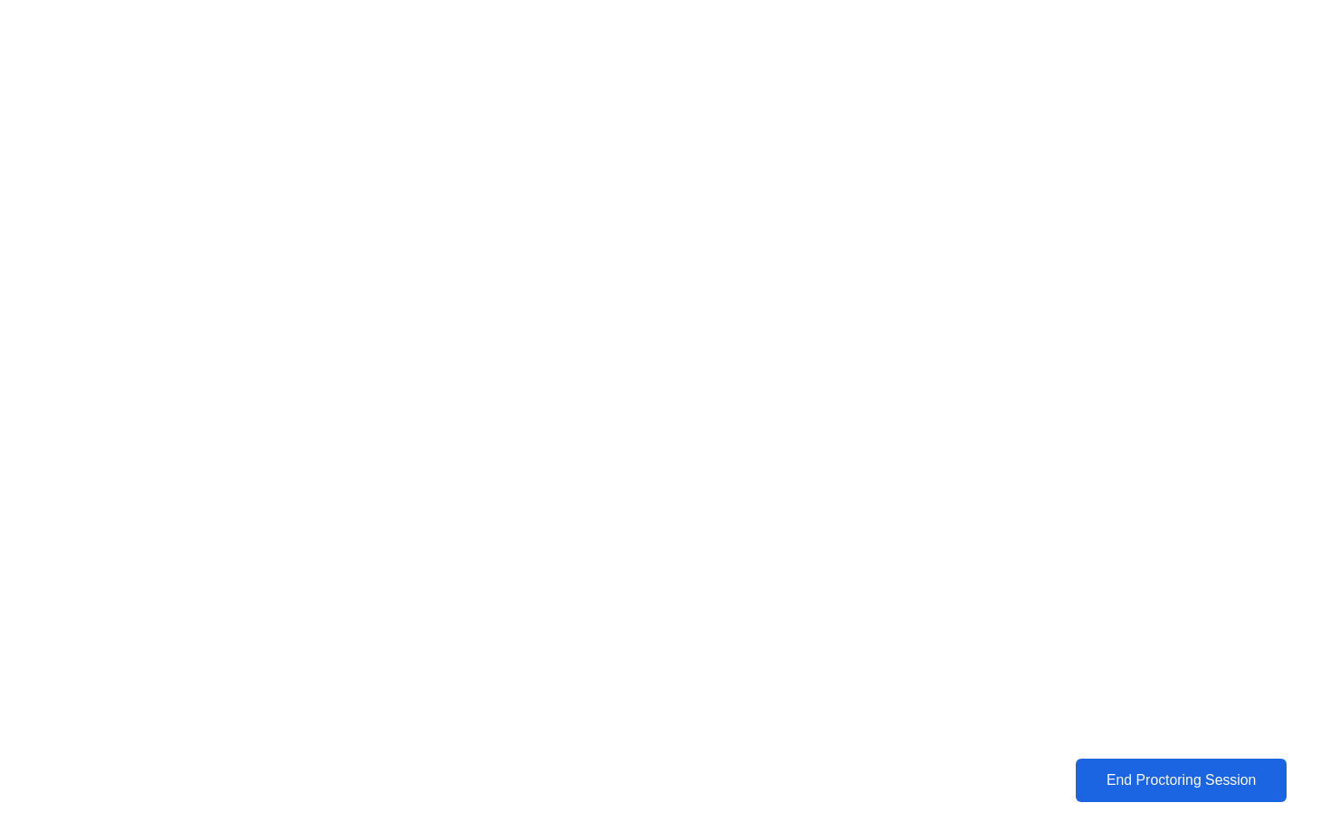
click at [1095, 793] on button "End Proctoring Session" at bounding box center [1181, 780] width 211 height 43
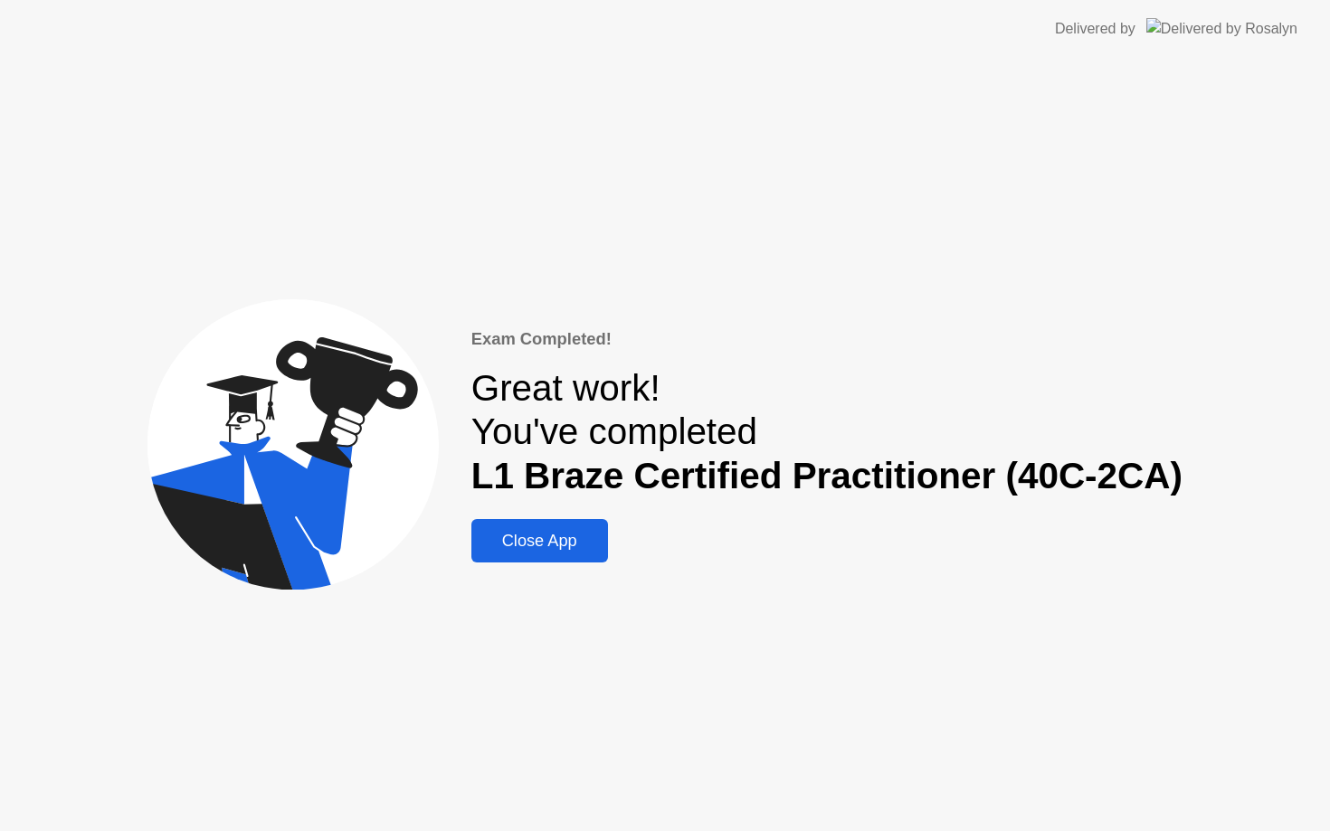
click at [603, 532] on div "Close App" at bounding box center [540, 541] width 126 height 19
